Goal: Task Accomplishment & Management: Use online tool/utility

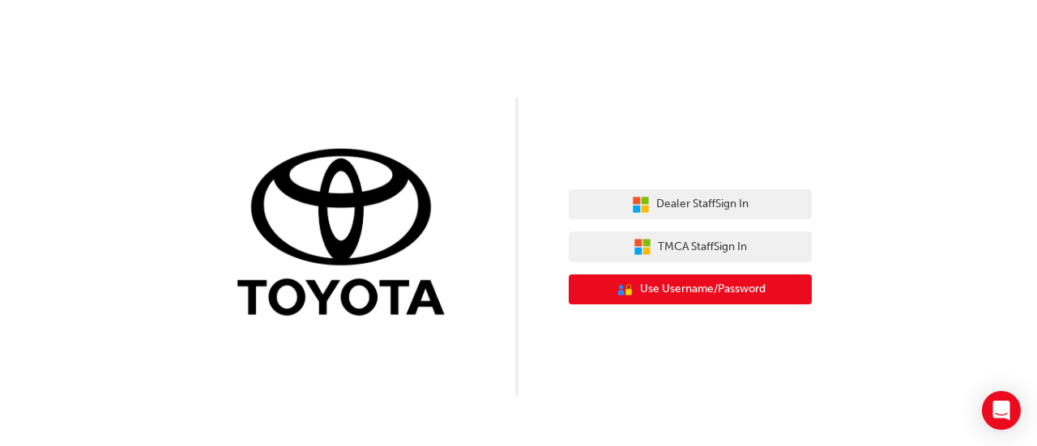
click at [688, 291] on span "Use Username/Password" at bounding box center [703, 289] width 126 height 19
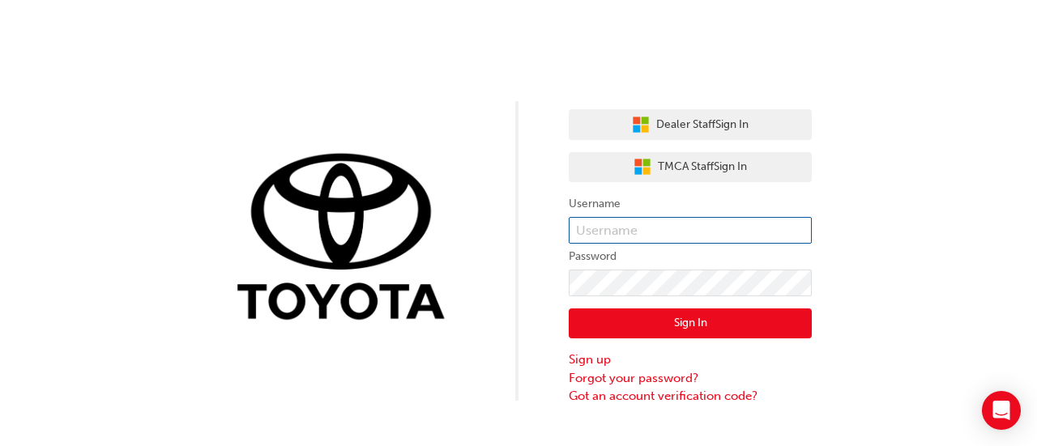
click at [681, 227] on input "text" at bounding box center [690, 231] width 243 height 28
type input "[EMAIL_ADDRESS][DOMAIN_NAME]"
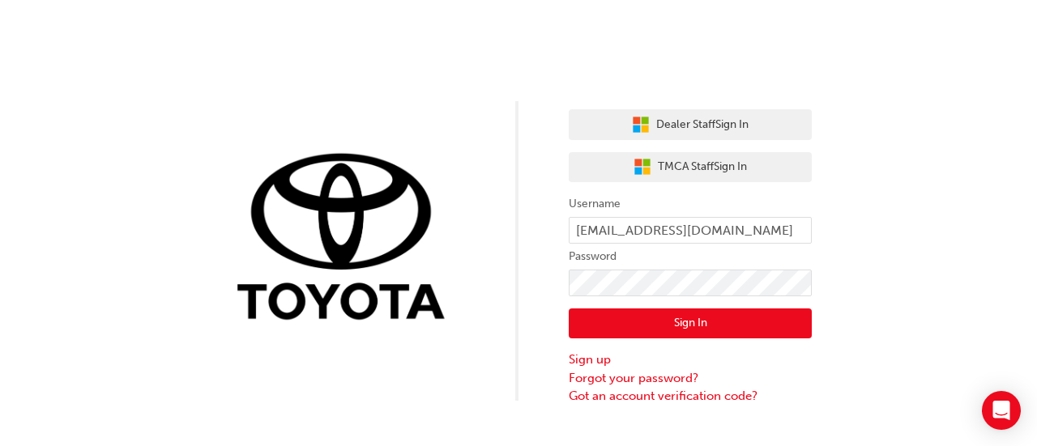
click at [641, 318] on button "Sign In" at bounding box center [690, 324] width 243 height 31
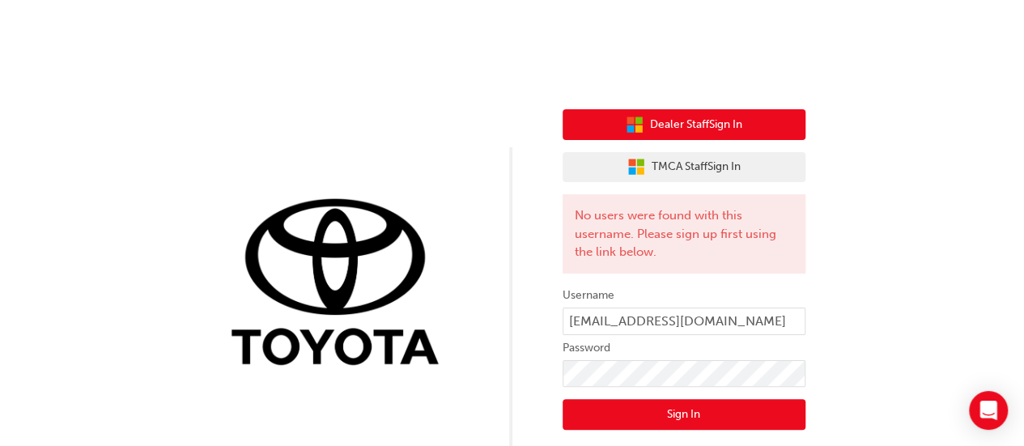
click at [678, 126] on span "Dealer Staff Sign In" at bounding box center [696, 125] width 92 height 19
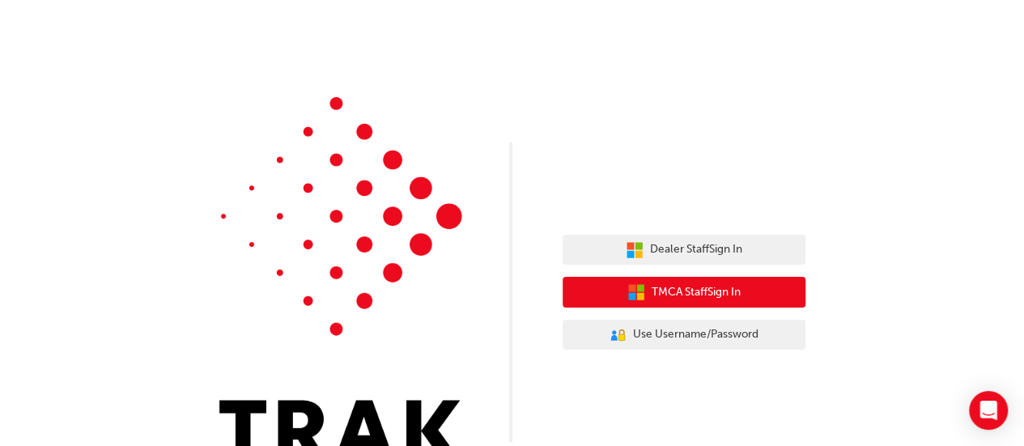
click at [695, 293] on span "TMCA Staff Sign In" at bounding box center [696, 292] width 89 height 19
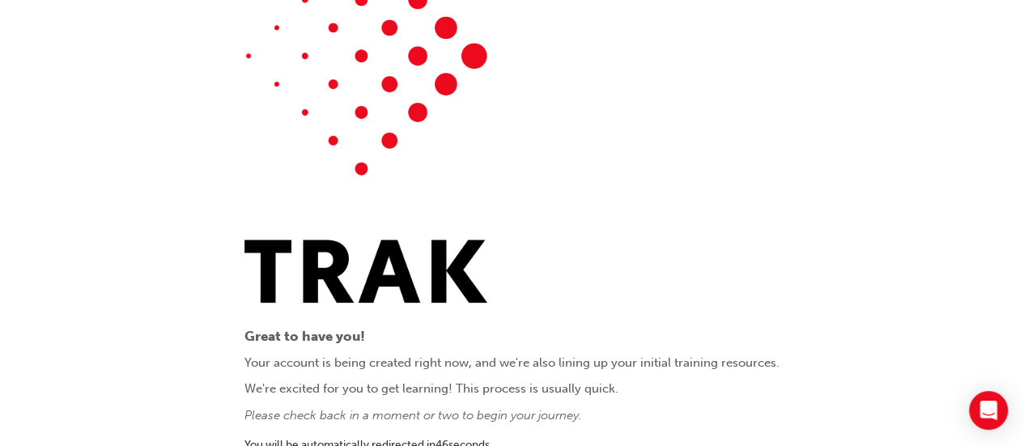
scroll to position [89, 0]
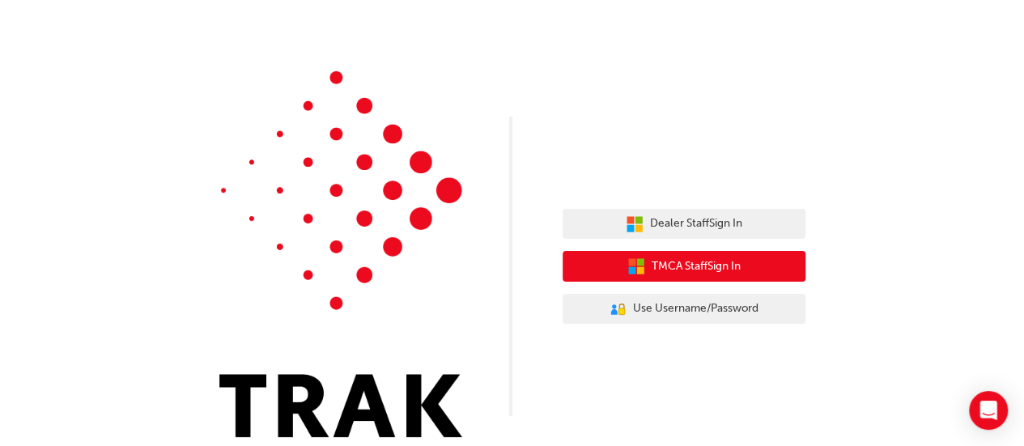
scroll to position [40, 0]
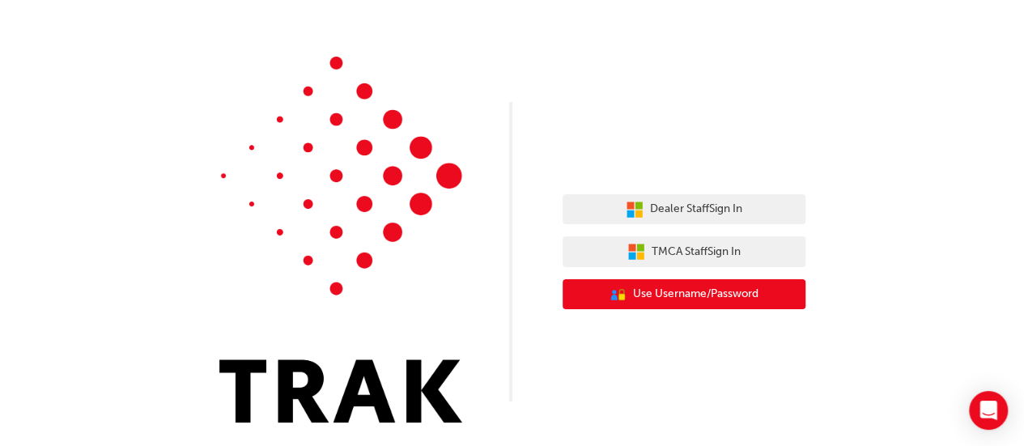
click at [730, 297] on span "Use Username/Password" at bounding box center [696, 294] width 126 height 19
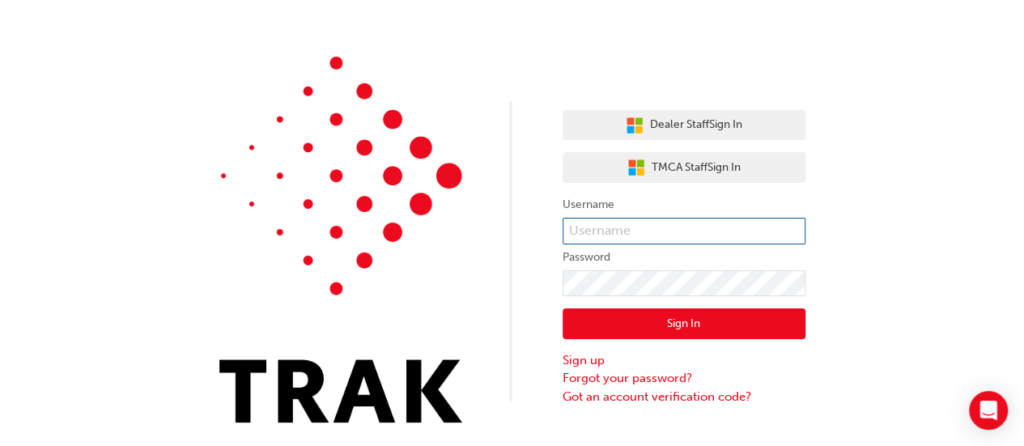
click at [724, 230] on input "text" at bounding box center [684, 232] width 243 height 28
type input "[EMAIL_ADDRESS][DOMAIN_NAME]"
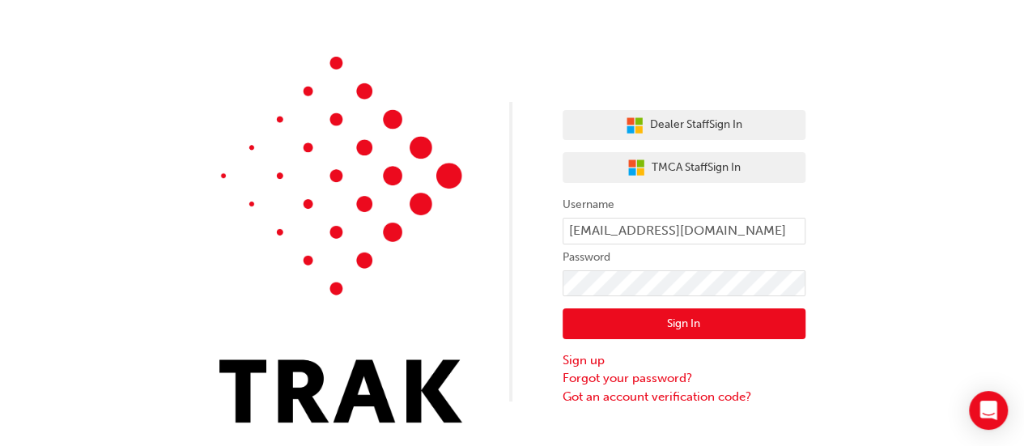
click at [717, 326] on button "Sign In" at bounding box center [684, 324] width 243 height 31
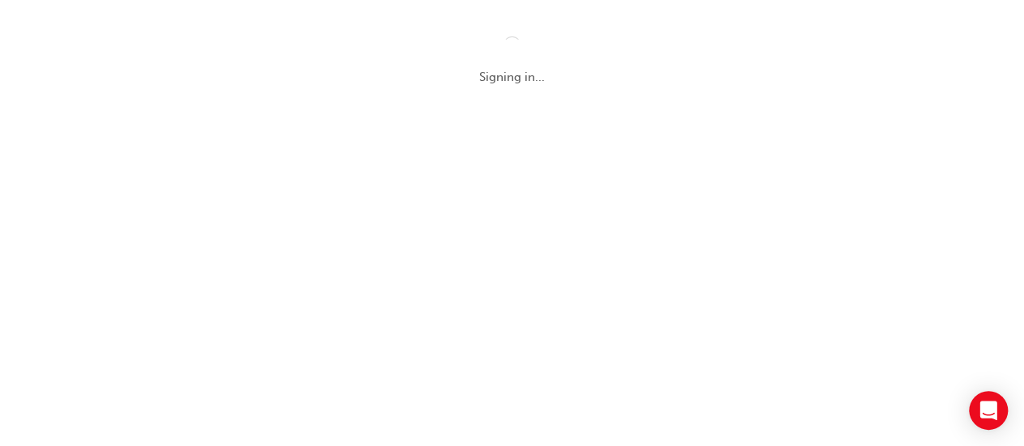
scroll to position [0, 0]
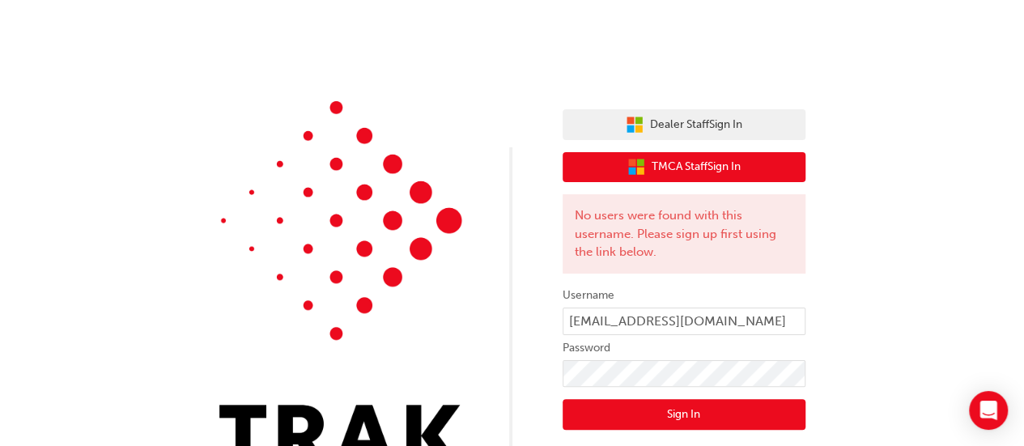
click at [680, 164] on span "TMCA Staff Sign In" at bounding box center [696, 167] width 89 height 19
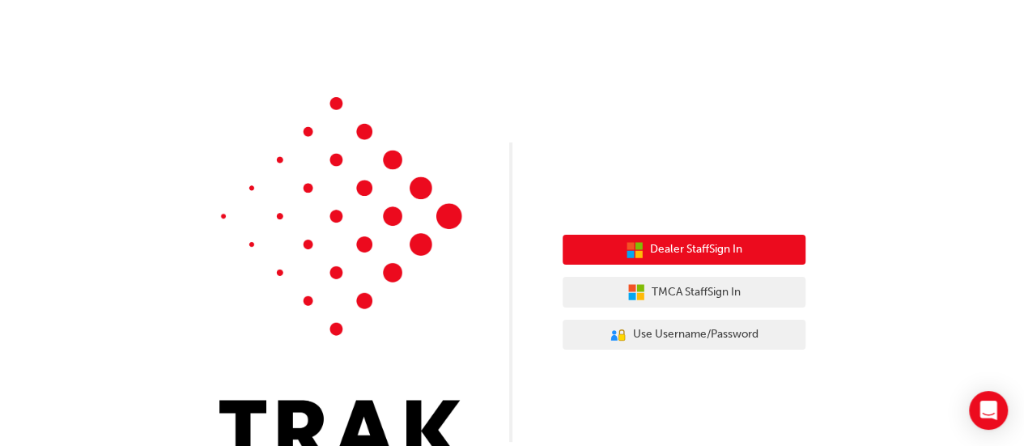
click at [692, 249] on span "Dealer Staff Sign In" at bounding box center [696, 250] width 92 height 19
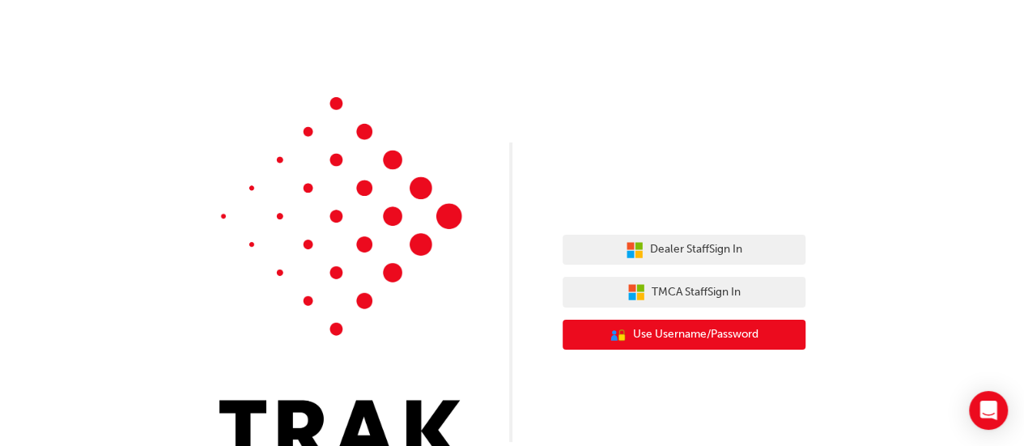
click at [711, 338] on span "Use Username/Password" at bounding box center [696, 335] width 126 height 19
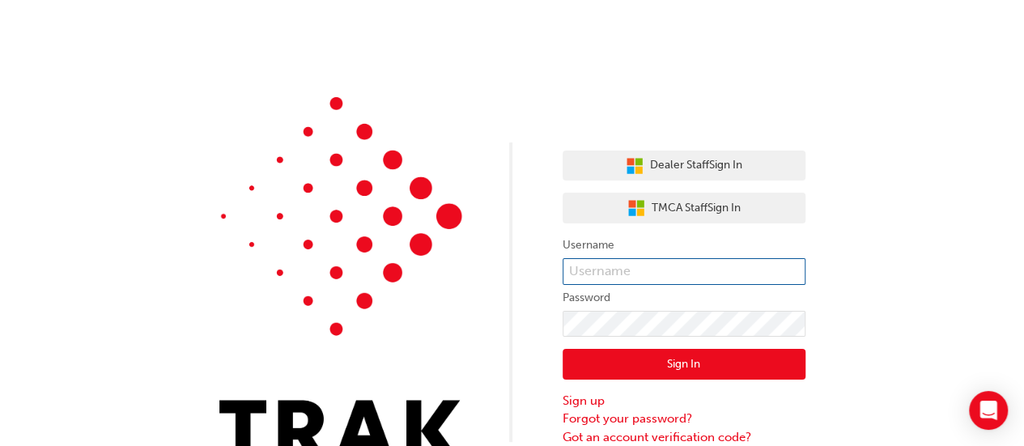
click at [684, 270] on input "text" at bounding box center [684, 272] width 243 height 28
type input "k15866@toyota.com.au"
click at [701, 364] on button "Sign In" at bounding box center [684, 364] width 243 height 31
